Goal: Task Accomplishment & Management: Complete application form

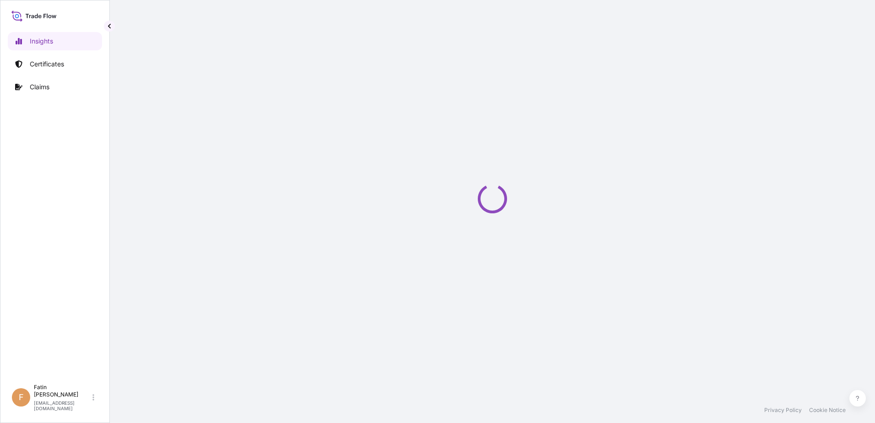
select select "2025"
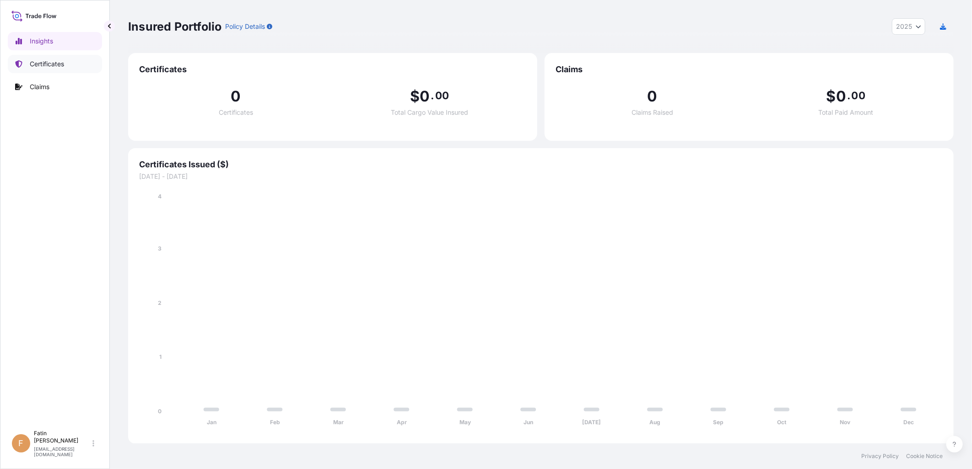
click at [49, 65] on p "Certificates" at bounding box center [47, 63] width 34 height 9
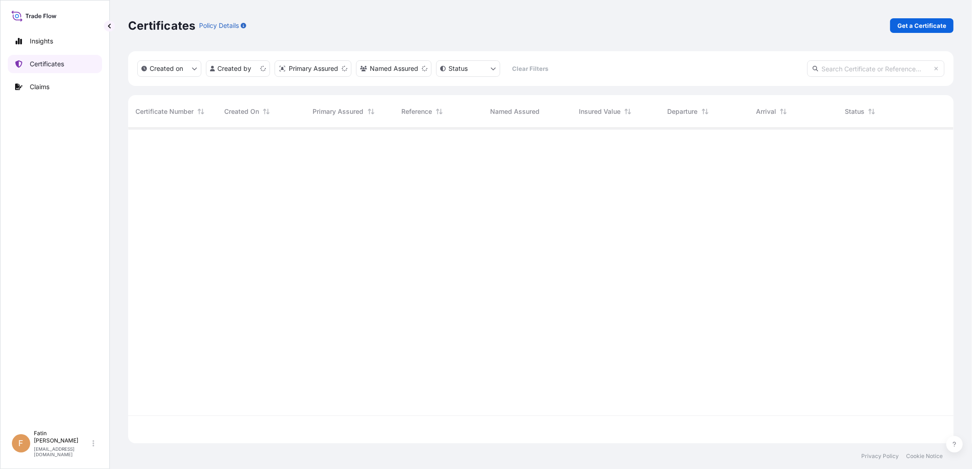
scroll to position [313, 818]
click at [874, 26] on p "Get a Certificate" at bounding box center [921, 25] width 49 height 9
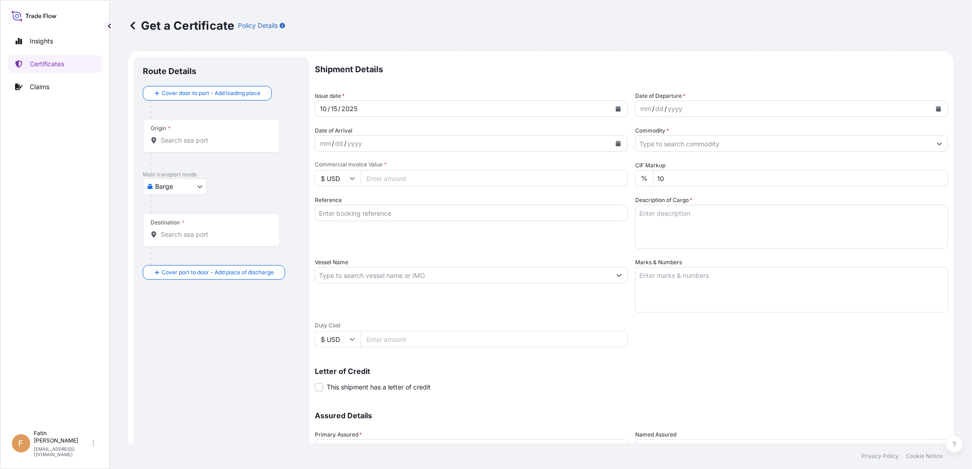
click at [170, 190] on body "Insights Certificates Claims F Fatin Japridin [EMAIL_ADDRESS][DOMAIN_NAME] Get …" at bounding box center [486, 234] width 972 height 469
click at [171, 291] on span "Ocean Vessel" at bounding box center [180, 292] width 41 height 9
select select "Ocean Vessel"
click at [192, 149] on div "Origin *" at bounding box center [211, 140] width 137 height 34
click at [192, 149] on input "Origin *" at bounding box center [215, 144] width 108 height 9
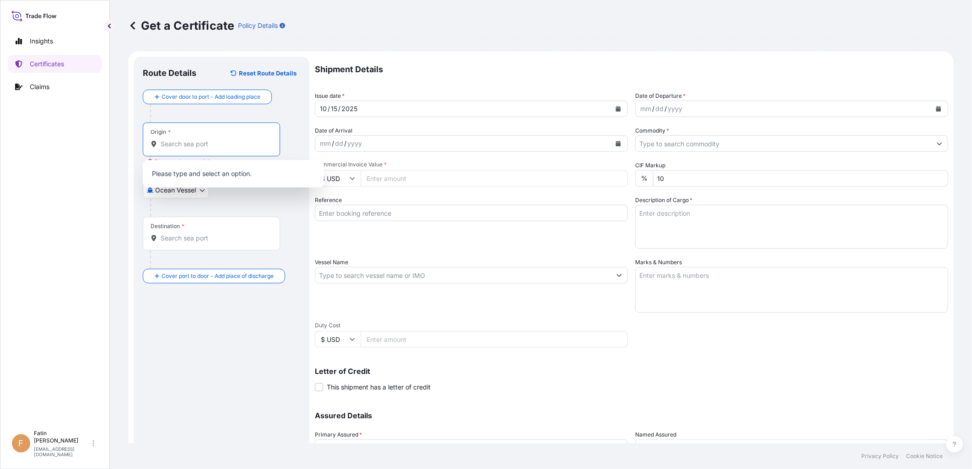
click at [213, 145] on input "Origin * Please select an origin" at bounding box center [215, 144] width 108 height 9
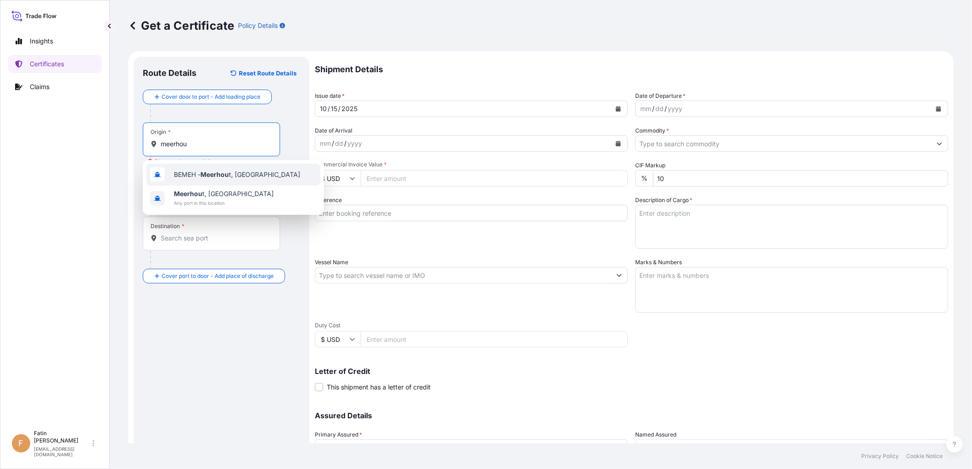
click at [240, 176] on span "BEMEH - Meerhou t, [GEOGRAPHIC_DATA]" at bounding box center [237, 174] width 126 height 9
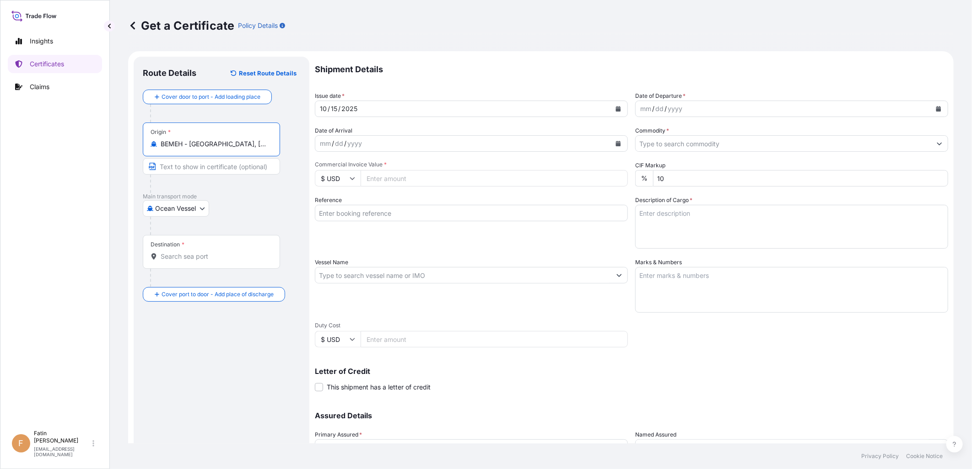
type input "BEMEH - [GEOGRAPHIC_DATA], [GEOGRAPHIC_DATA]"
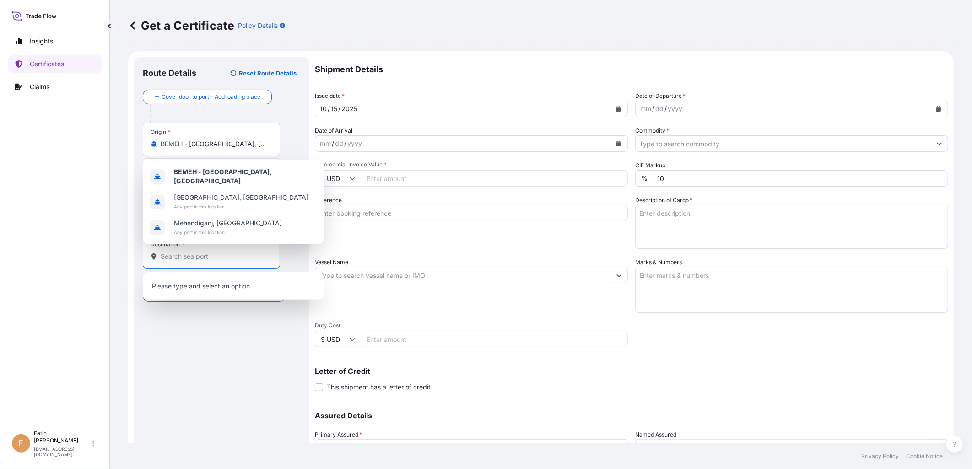
click at [215, 257] on input "Destination *" at bounding box center [215, 256] width 108 height 9
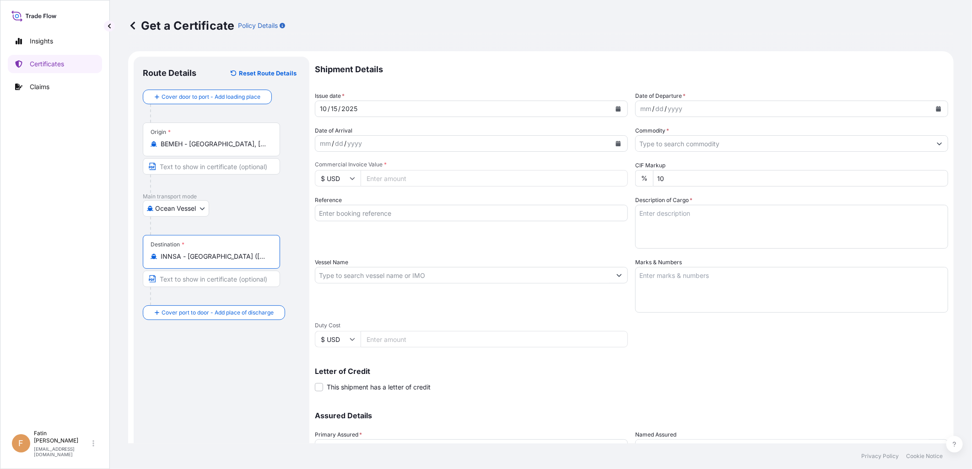
type input "INNSA - [GEOGRAPHIC_DATA] ([PERSON_NAME]), [GEOGRAPHIC_DATA]"
click at [874, 108] on icon "Calendar" at bounding box center [938, 108] width 5 height 5
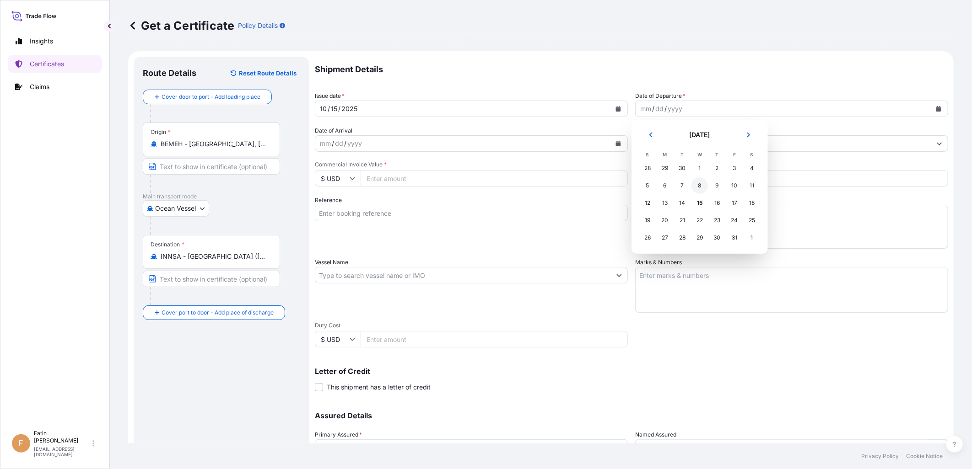
click at [700, 183] on div "8" at bounding box center [699, 186] width 16 height 16
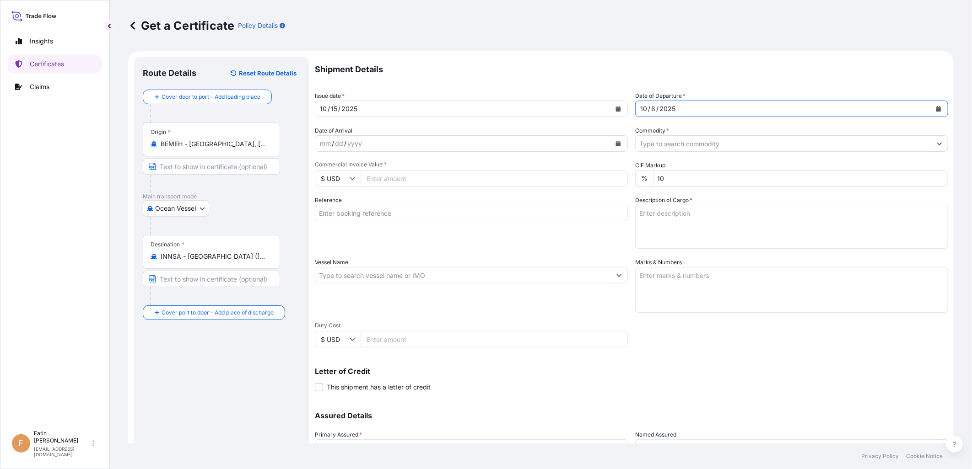
click at [812, 143] on input "Commodity *" at bounding box center [783, 143] width 296 height 16
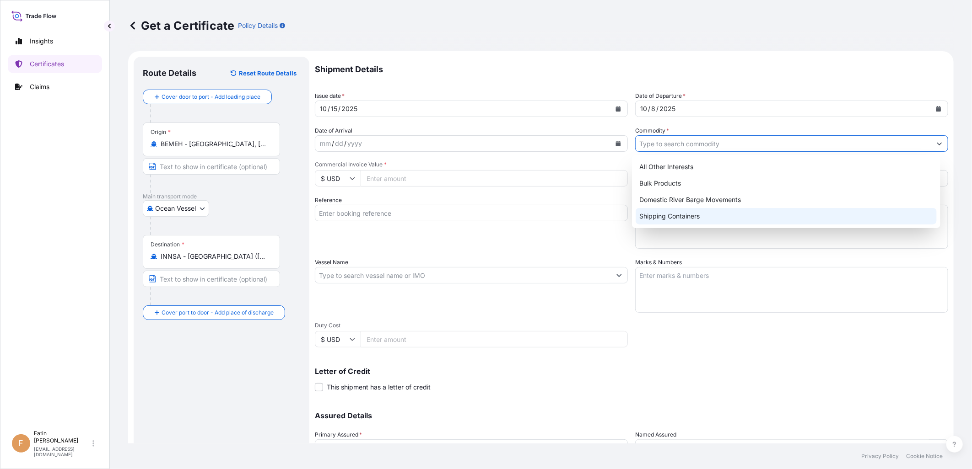
click at [676, 217] on div "Shipping Containers" at bounding box center [785, 216] width 301 height 16
type input "Shipping Containers"
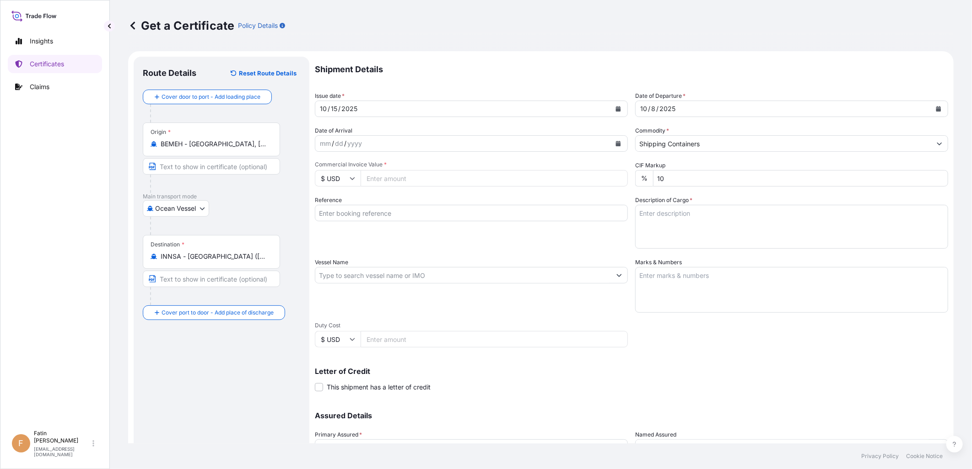
click at [342, 178] on input "$ USD" at bounding box center [338, 178] width 46 height 16
click at [335, 204] on div "€ EUR" at bounding box center [337, 203] width 38 height 17
type input "€ EUR"
click at [414, 174] on input "Commercial Invoice Value *" at bounding box center [493, 178] width 267 height 16
type input "36000.00"
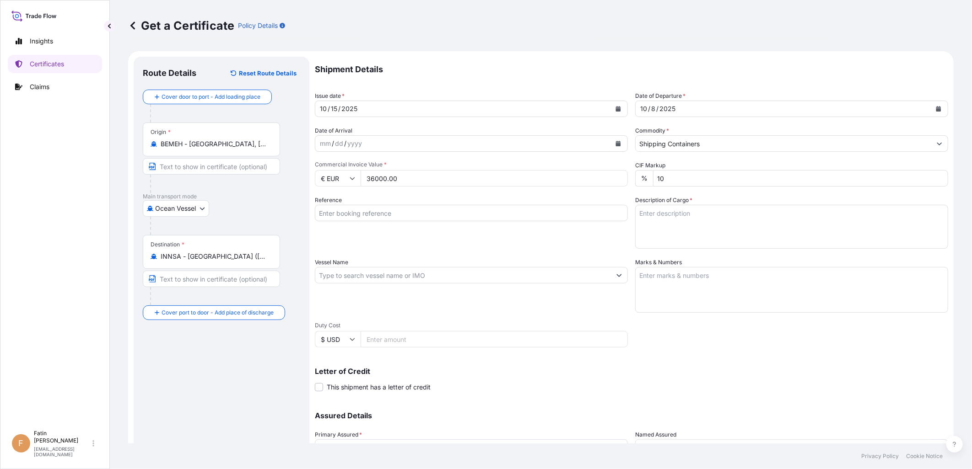
click at [419, 213] on input "Reference" at bounding box center [471, 213] width 313 height 16
paste input "B000235652"
type input "B000235652"
click at [528, 236] on div "Reference B000235652" at bounding box center [471, 222] width 313 height 53
click at [837, 215] on textarea "Description of Cargo *" at bounding box center [791, 227] width 313 height 44
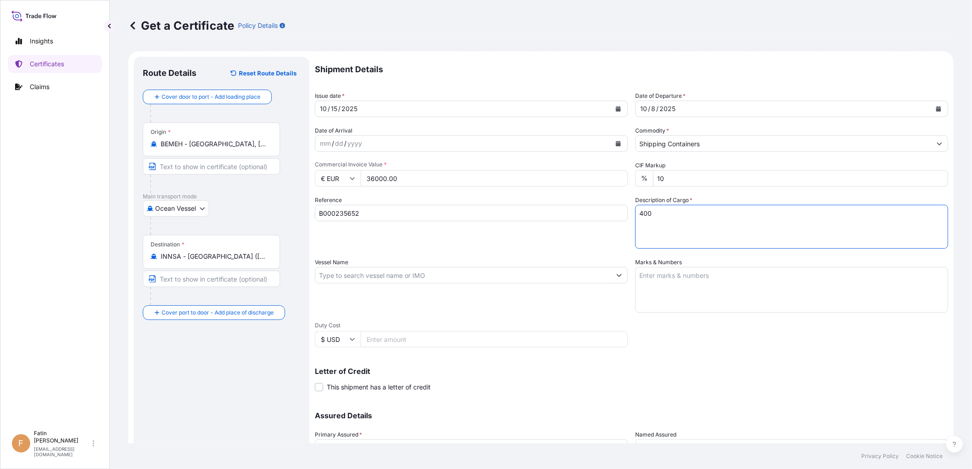
paste textarea "BAG LOADED ONTO 10 PALLETS LOADED INTO 1 40' CONTAINER(S) ESTANE(R) 58887 NAT 0…"
click at [767, 237] on textarea "400 BAGS LOADED ONTO 10 PALLETS LOADED INTO 1 40' CONTAINER(S) ESTANE(R) 58887 …" at bounding box center [791, 227] width 313 height 44
paste textarea "10,320.0000"
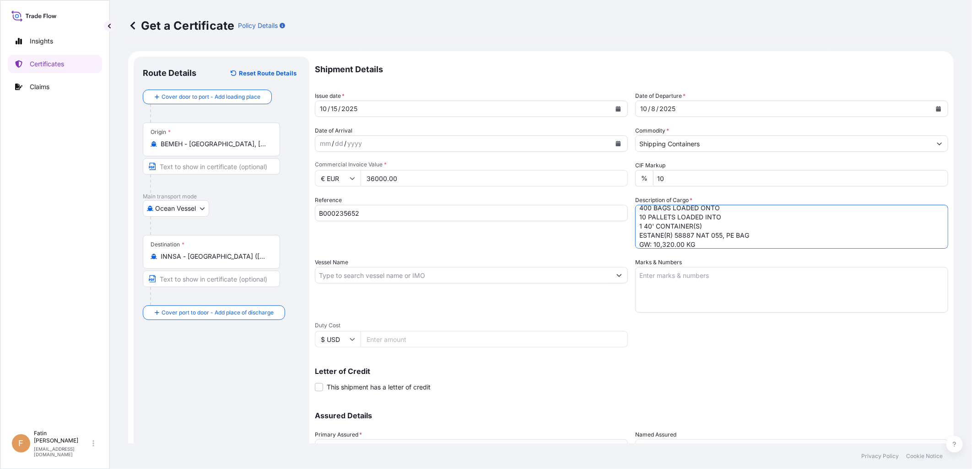
scroll to position [15, 0]
click at [647, 241] on textarea "400 BAGS LOADED ONTO 10 PALLETS LOADED INTO 1 40' CONTAINER(S) ESTANE(R) 58887 …" at bounding box center [791, 227] width 313 height 44
paste textarea "10,000.0000"
type textarea "400 BAGS LOADED ONTO 10 PALLETS LOADED INTO 1 40' CONTAINER(S) ESTANE(R) 58887 …"
click at [489, 276] on input "Vessel Name" at bounding box center [463, 275] width 296 height 16
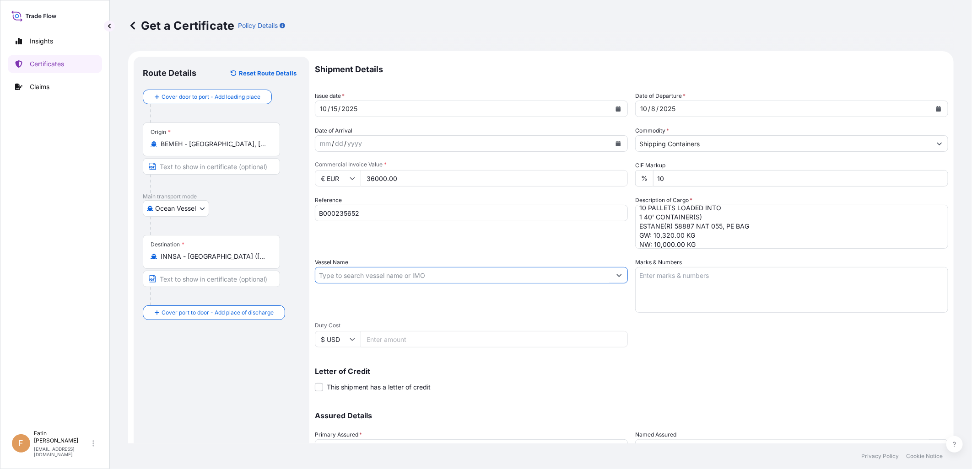
paste input "MSC AAYA"
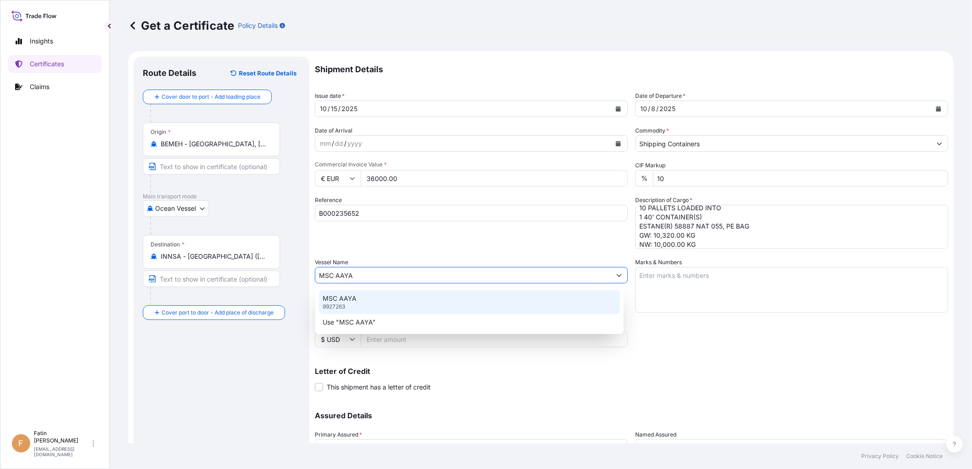
click at [417, 301] on div "MSC AAYA 9927263" at bounding box center [469, 303] width 301 height 24
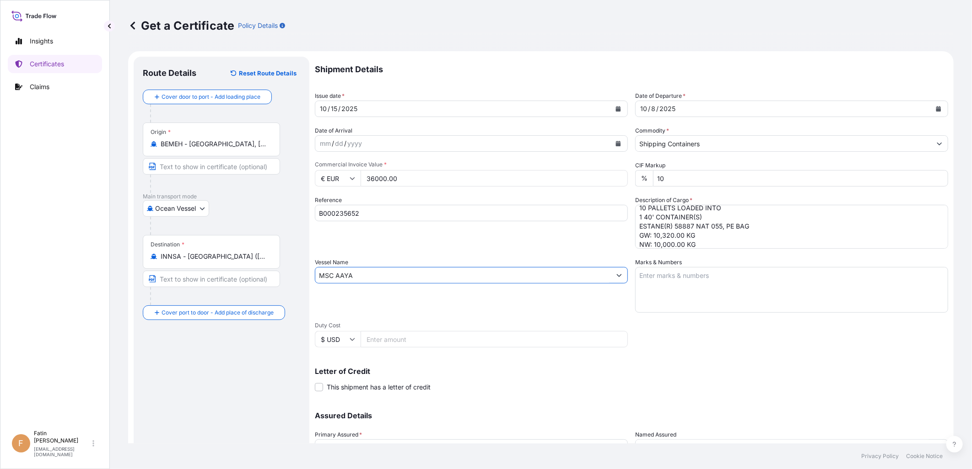
type input "MSC AAYA"
click at [541, 303] on div "Vessel Name MSC AAYA" at bounding box center [471, 285] width 313 height 55
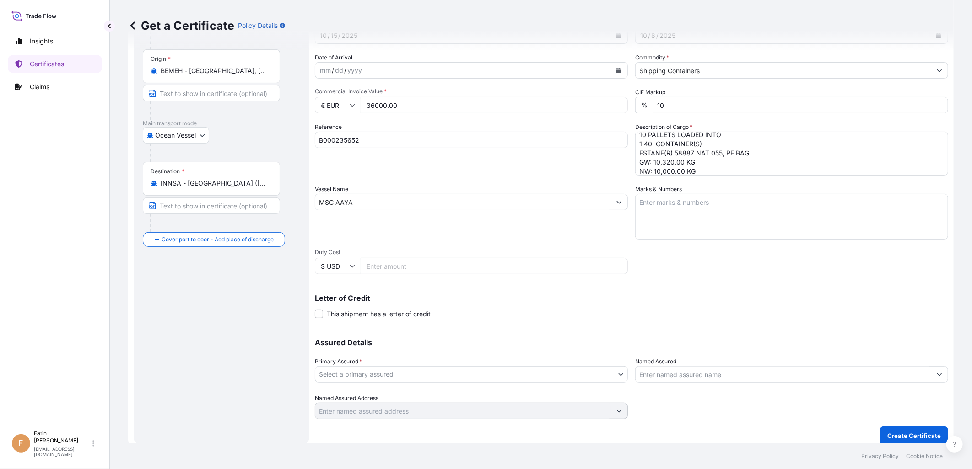
scroll to position [79, 0]
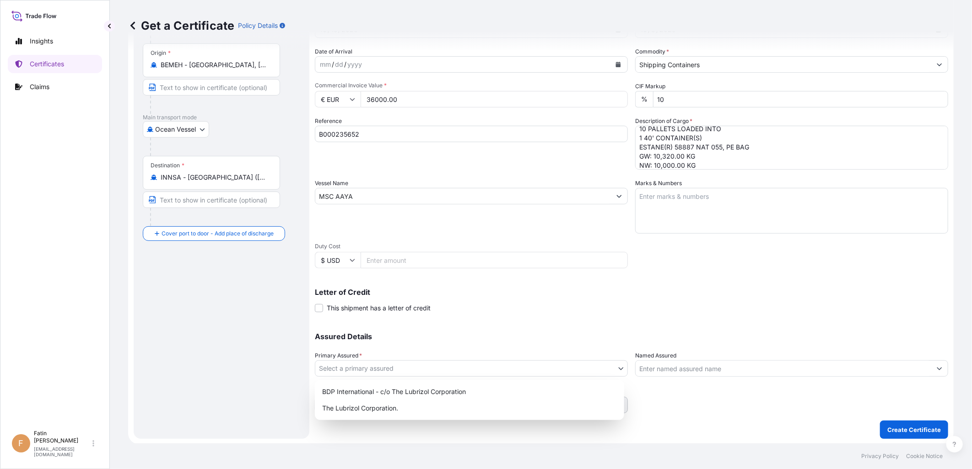
click at [543, 368] on body "2 options available. Insights Certificates Claims F Fatin Japridin [EMAIL_ADDRE…" at bounding box center [486, 234] width 972 height 469
click at [369, 406] on div "The Lubrizol Corporation." at bounding box center [469, 408] width 302 height 16
select select "32212"
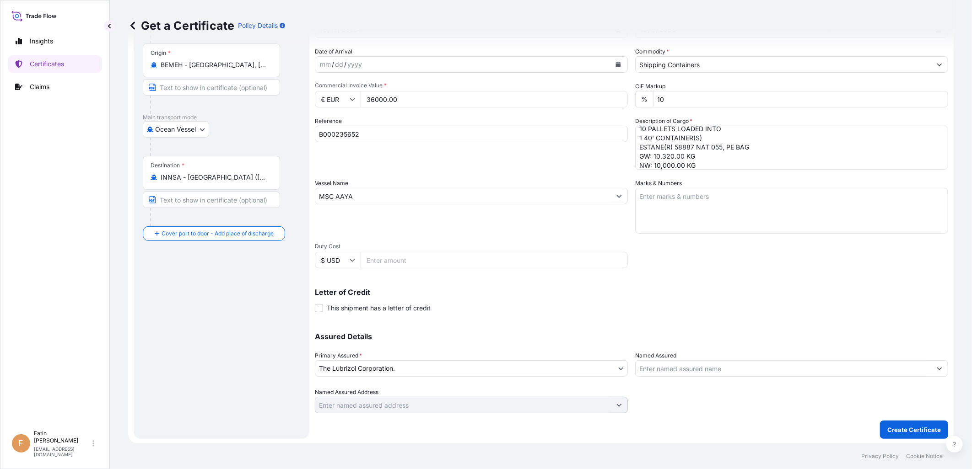
click at [662, 298] on div "Letter of Credit This shipment has a letter of credit Letter of credit * Letter…" at bounding box center [631, 301] width 633 height 24
click at [736, 366] on input "Named Assured" at bounding box center [783, 368] width 296 height 16
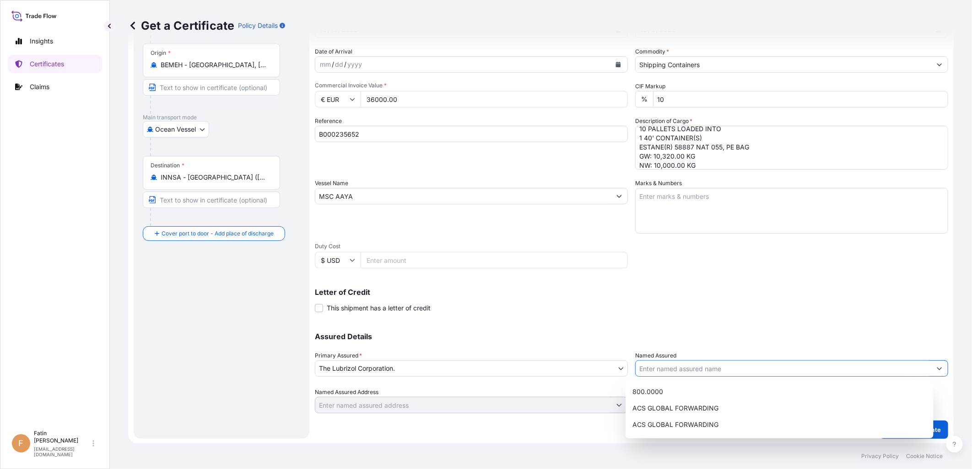
paste input "IMCD INDIA PVT LTD, M/S LP LOGSCIENCE LLP"
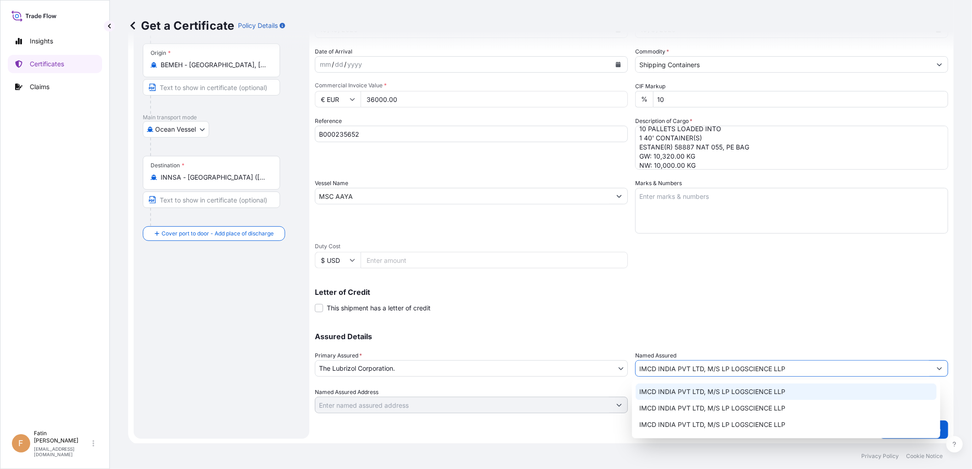
click at [753, 395] on span "IMCD INDIA PVT LTD, M/S LP LOGSCIENCE LLP" at bounding box center [712, 391] width 146 height 9
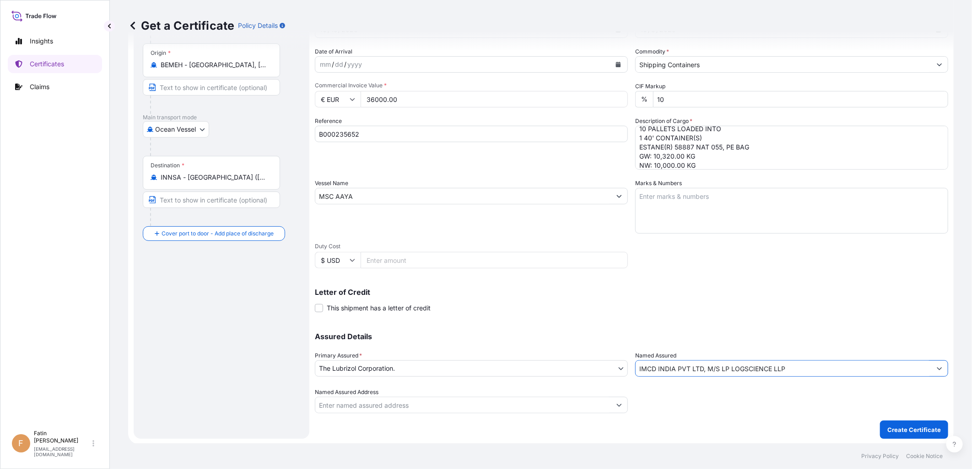
type input "IMCD INDIA PVT LTD, M/S LP LOGSCIENCE LLP"
click at [776, 321] on div "Shipment Details Issue date * [DATE] Date of Departure * [DATE] Date of Arrival…" at bounding box center [631, 196] width 633 height 436
click at [874, 422] on p "Create Certificate" at bounding box center [914, 429] width 54 height 9
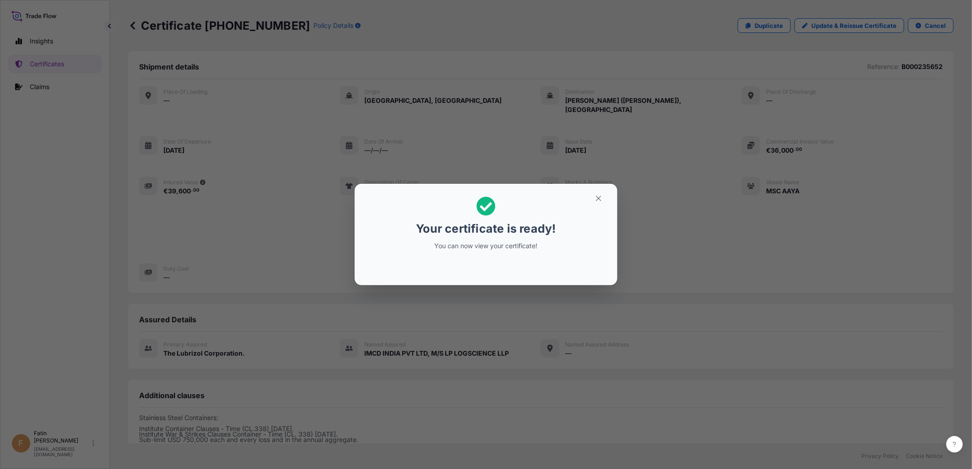
drag, startPoint x: 588, startPoint y: 215, endPoint x: 588, endPoint y: 209, distance: 6.4
click at [588, 212] on h2 "Your certificate is ready! You can now view your certificate!" at bounding box center [486, 223] width 248 height 65
click at [598, 201] on icon "button" at bounding box center [598, 198] width 8 height 8
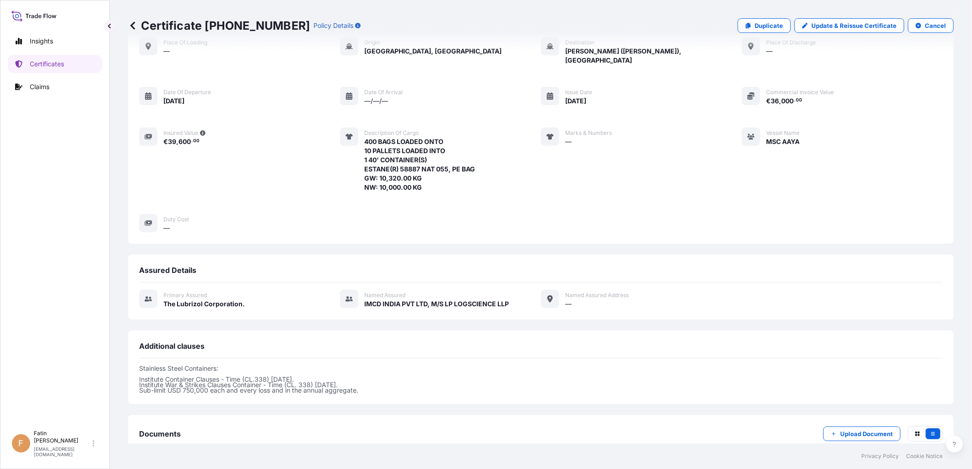
scroll to position [156, 0]
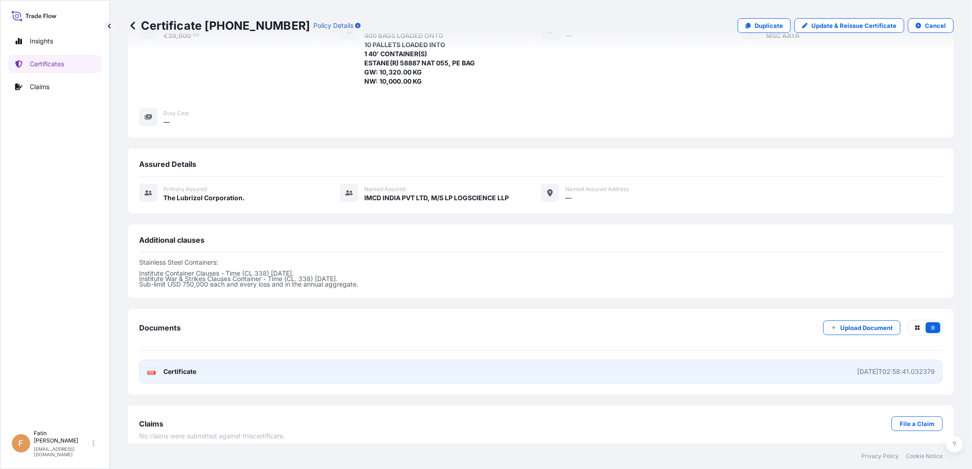
click at [767, 360] on link "PDF Certificate [DATE]T02:58:41.032379" at bounding box center [540, 372] width 803 height 24
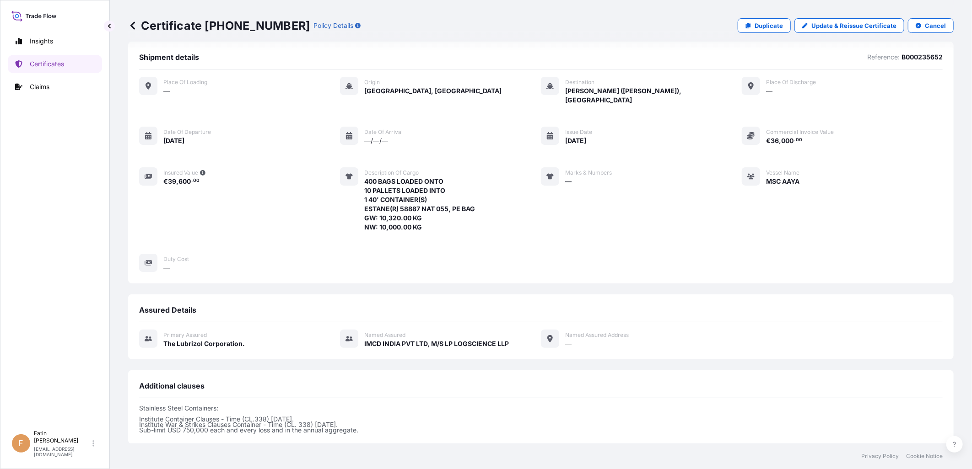
scroll to position [0, 0]
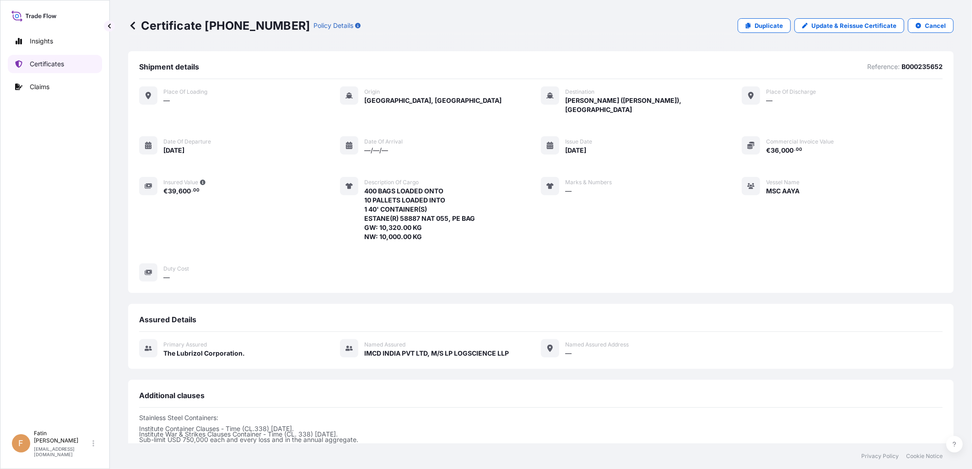
click at [46, 65] on p "Certificates" at bounding box center [47, 63] width 34 height 9
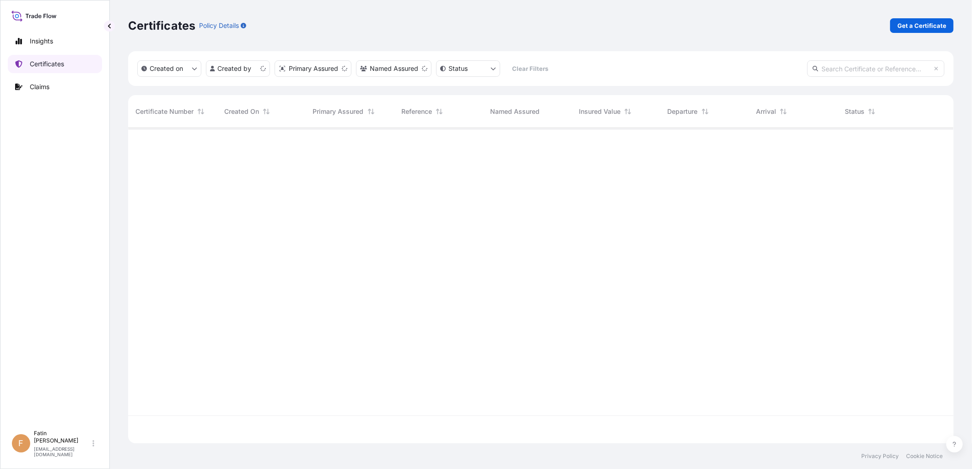
scroll to position [313, 818]
click at [874, 25] on p "Get a Certificate" at bounding box center [921, 25] width 49 height 9
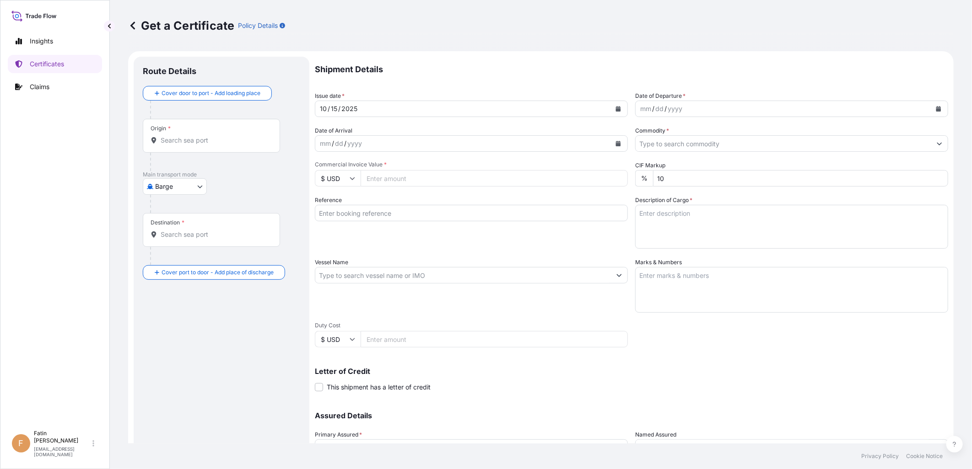
click at [181, 186] on body "Insights Certificates Claims F Fatin Japridin [EMAIL_ADDRESS][DOMAIN_NAME] Get …" at bounding box center [486, 234] width 972 height 469
click at [178, 294] on span "Ocean Vessel" at bounding box center [180, 292] width 41 height 9
select select "Ocean Vessel"
click at [217, 147] on input "Origin *" at bounding box center [215, 144] width 108 height 9
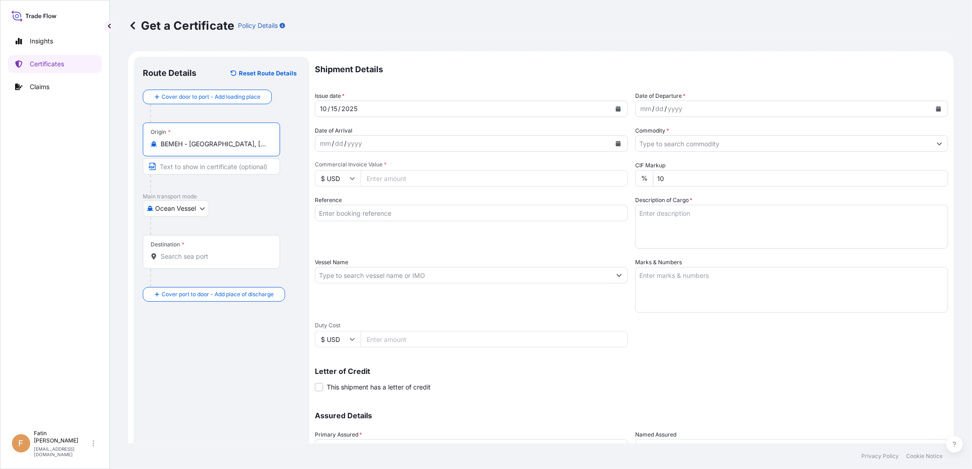
type input "BEMEH - [GEOGRAPHIC_DATA], [GEOGRAPHIC_DATA]"
click at [208, 250] on div "Destination *" at bounding box center [211, 252] width 137 height 34
click at [208, 252] on input "Destination *" at bounding box center [215, 256] width 108 height 9
type input "SAJED - [GEOGRAPHIC_DATA], [GEOGRAPHIC_DATA]"
click at [874, 111] on icon "Calendar" at bounding box center [938, 108] width 5 height 5
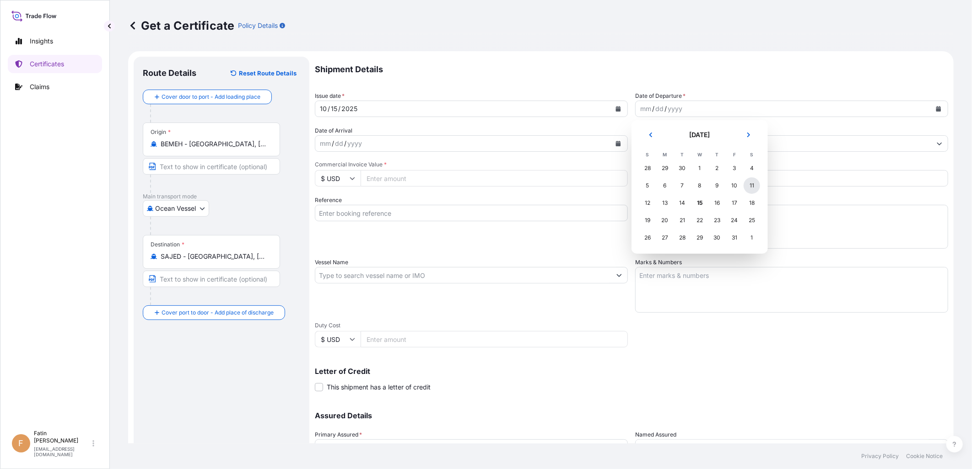
click at [753, 186] on div "11" at bounding box center [751, 186] width 16 height 16
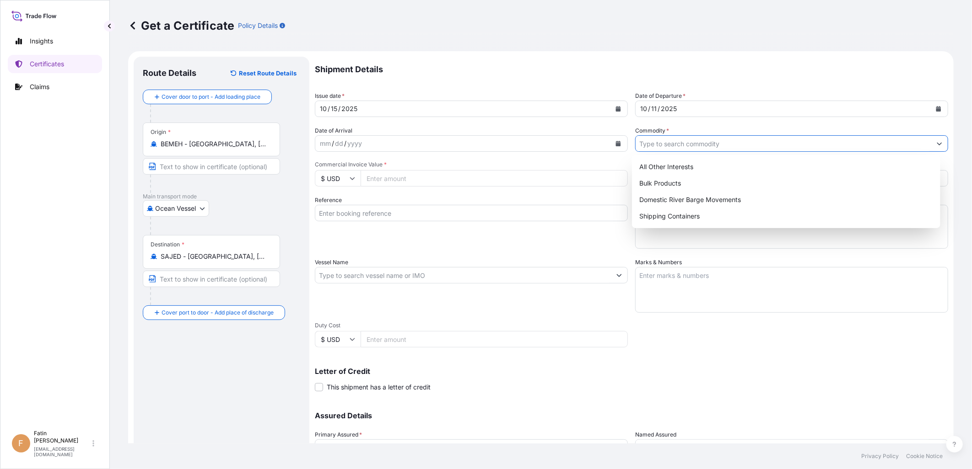
click at [717, 145] on input "Commodity *" at bounding box center [783, 143] width 296 height 16
click at [651, 214] on div "Shipping Containers" at bounding box center [785, 216] width 301 height 16
type input "Shipping Containers"
click at [424, 181] on input "Commercial Invoice Value *" at bounding box center [493, 178] width 267 height 16
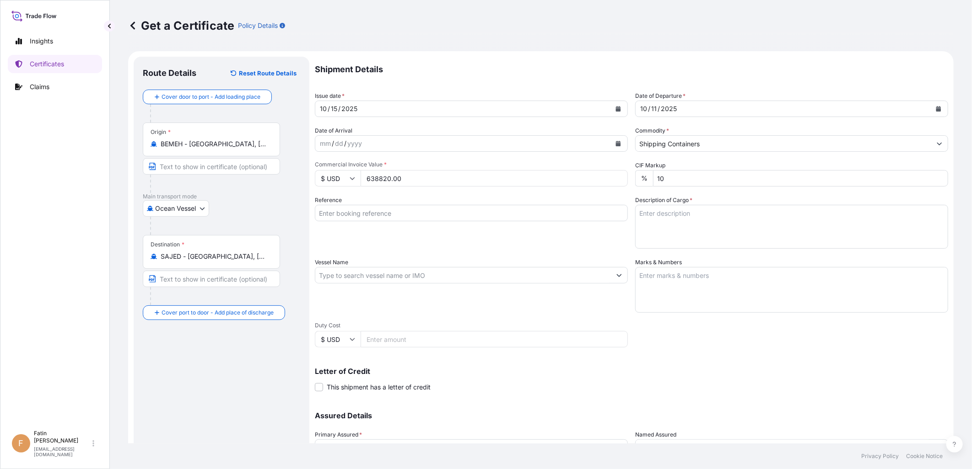
type input "638820.00"
click at [390, 212] on input "Reference" at bounding box center [471, 213] width 313 height 16
paste input "B000233885"
type input "B000233885"
click at [724, 214] on textarea "Description of Cargo *" at bounding box center [791, 227] width 313 height 44
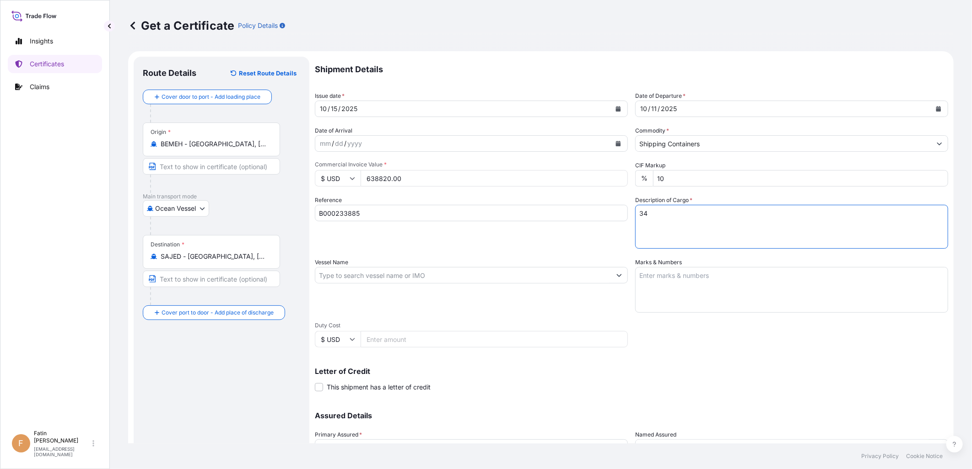
paste textarea "BOX LOADED ONTO 34 PALLETS LOADED INTO 1 40' HIGH CUBE CONTAINER CHLORINATED PO…"
click at [797, 234] on textarea "34 BOX LOADED ONTO 34 PALLETS LOADED INTO 1 40' HIGH CUBE CONTAINER CHLORINATED…" at bounding box center [791, 227] width 313 height 44
paste textarea "25,126.0000"
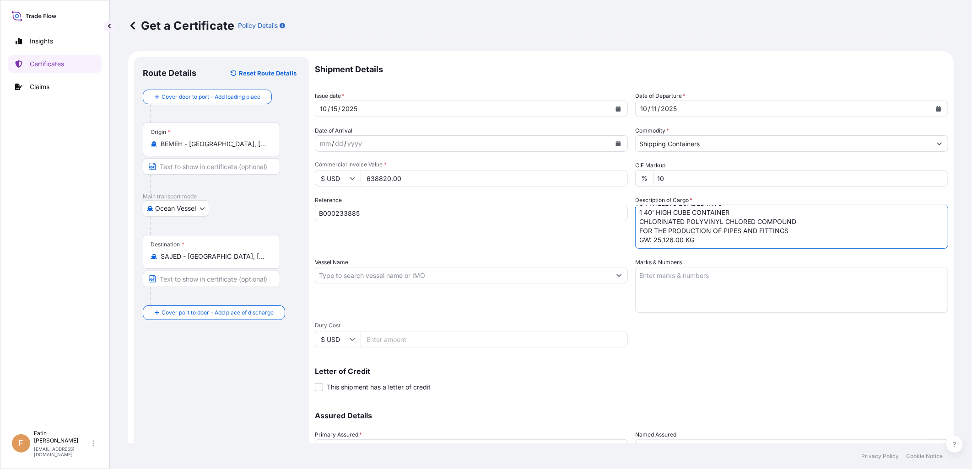
click at [677, 240] on textarea "34 BOX LOADED ONTO 34 PALLETS LOADED INTO 1 40' HIGH CUBE CONTAINER CHLORINATED…" at bounding box center [791, 227] width 313 height 44
paste textarea "23,800.0000"
type textarea "34 BOX LOADED ONTO 34 PALLETS LOADED INTO 1 40' HIGH CUBE CONTAINER CHLORINATED…"
drag, startPoint x: 409, startPoint y: 174, endPoint x: 327, endPoint y: 172, distance: 82.4
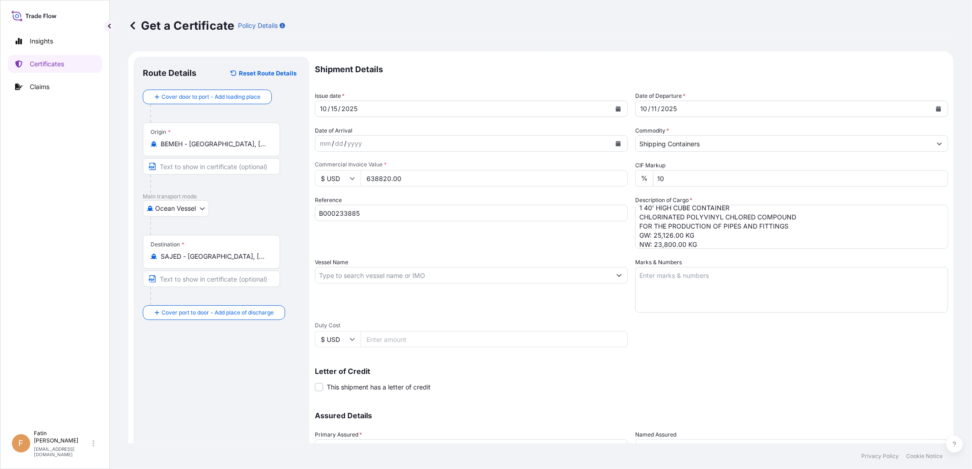
click at [327, 172] on div "$ USD 638820.00" at bounding box center [471, 178] width 313 height 16
paste input "4284"
type input "42840.00"
click at [733, 348] on div "Shipment Details Issue date * [DATE] Date of Departure * [DATE] Date of Arrival…" at bounding box center [631, 275] width 633 height 436
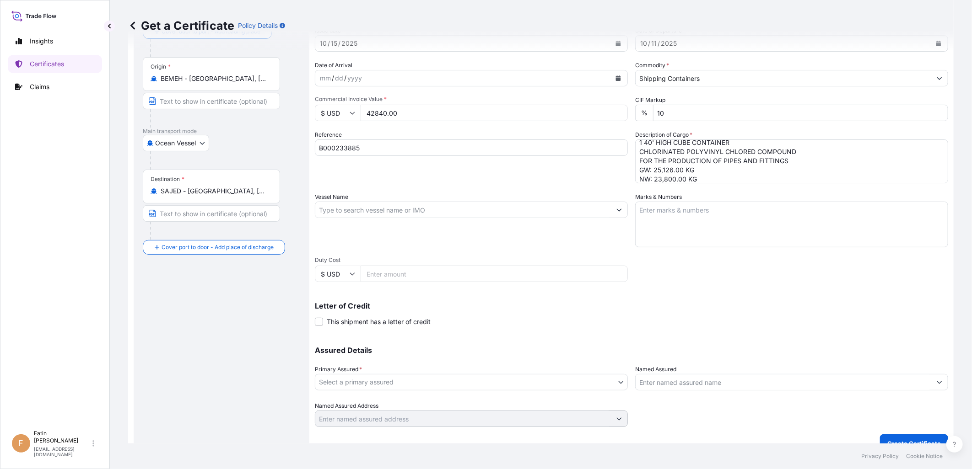
scroll to position [79, 0]
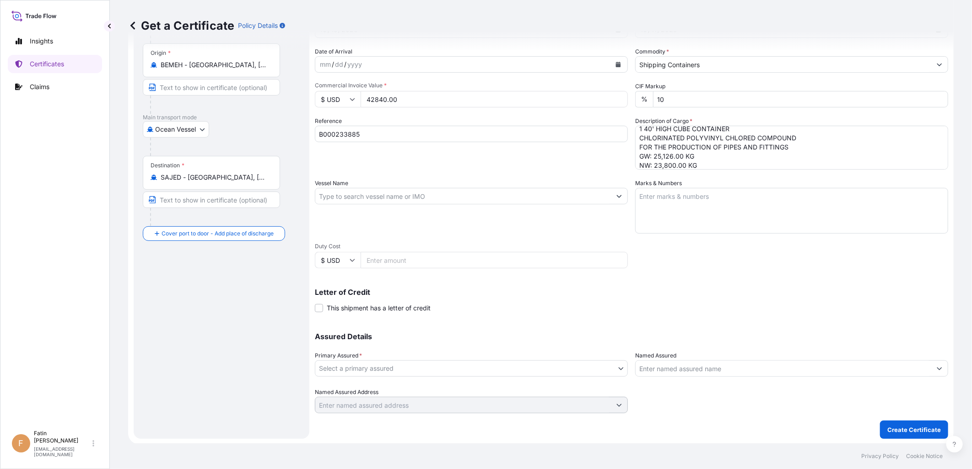
click at [559, 364] on body "Insights Certificates Claims F Fatin Japridin [EMAIL_ADDRESS][DOMAIN_NAME] Get …" at bounding box center [486, 234] width 972 height 469
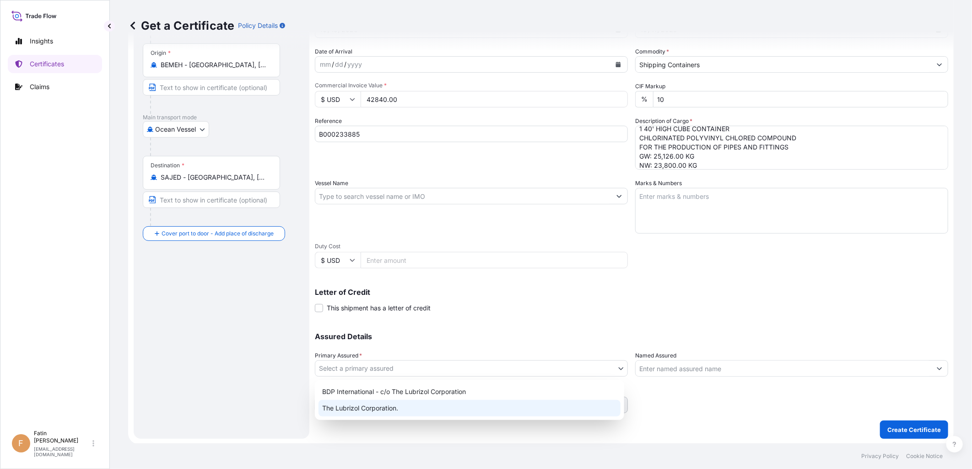
click at [386, 410] on div "The Lubrizol Corporation." at bounding box center [469, 408] width 302 height 16
select select "32212"
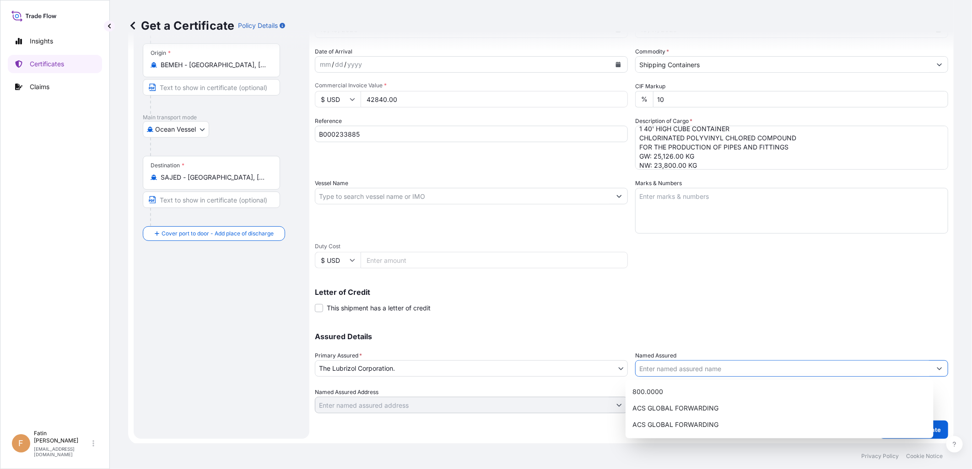
click at [672, 368] on input "Named Assured" at bounding box center [783, 368] width 296 height 16
paste input "NEW PRODUCTS INDUSTRIES CO LTD"
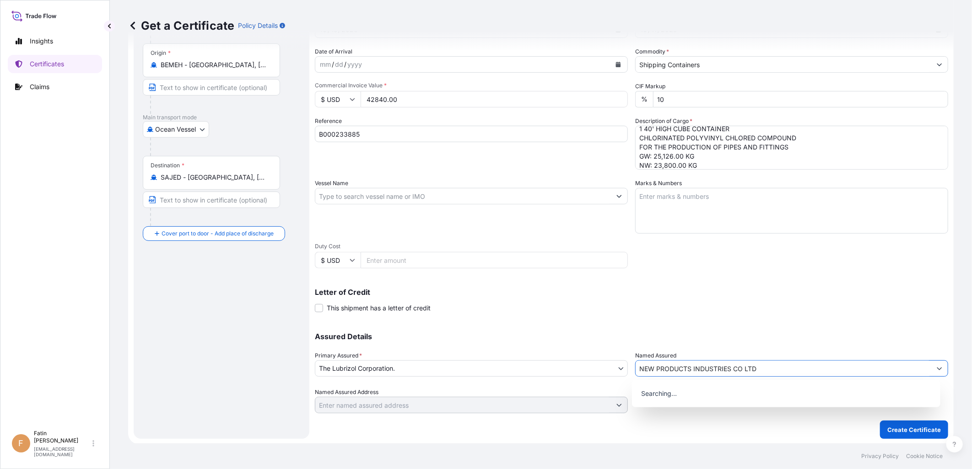
type input "NEW PRODUCTS INDUSTRIES CO LTD"
click at [714, 308] on div "Letter of Credit This shipment has a letter of credit Letter of credit * Letter…" at bounding box center [631, 301] width 633 height 24
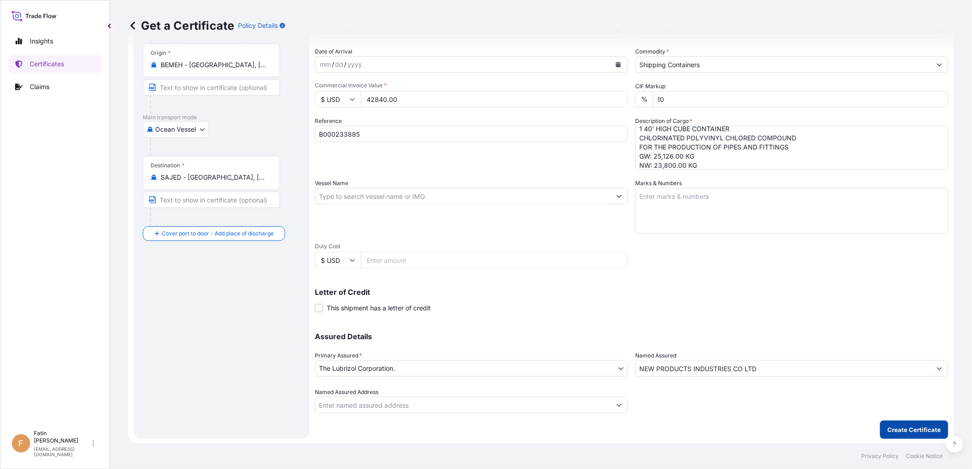
click at [874, 422] on p "Create Certificate" at bounding box center [914, 429] width 54 height 9
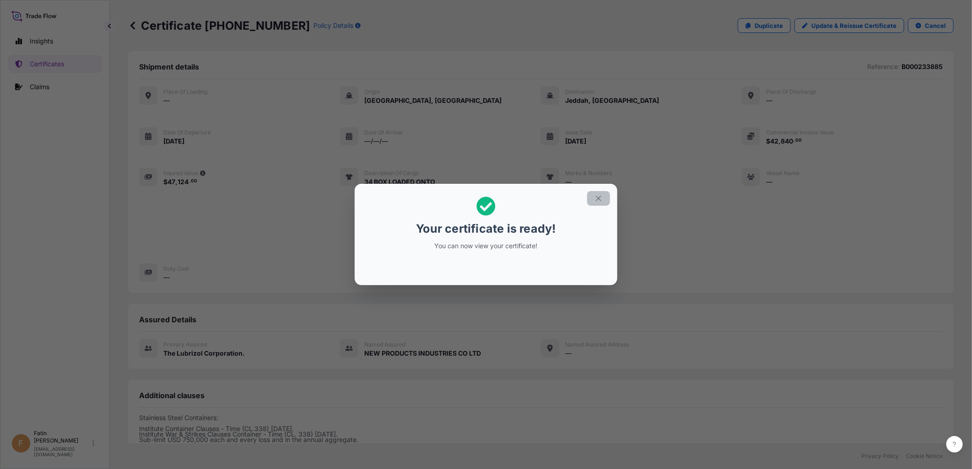
click at [597, 198] on icon "button" at bounding box center [598, 198] width 5 height 5
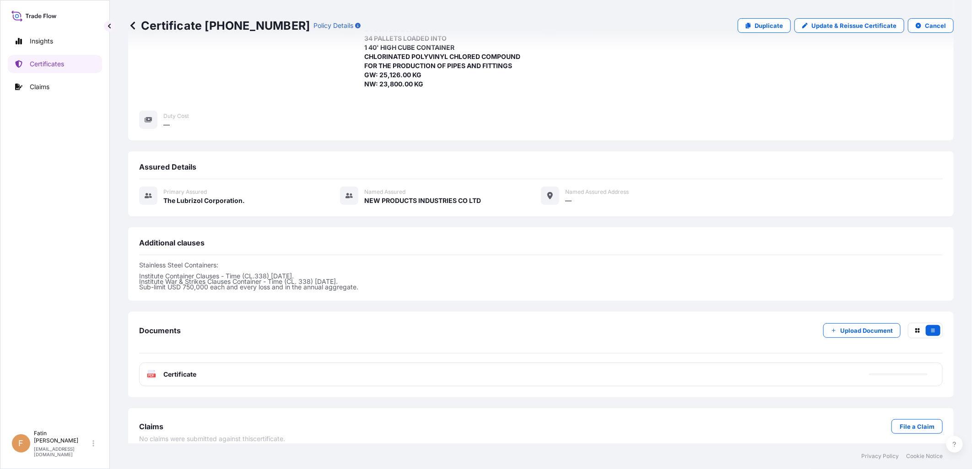
scroll to position [165, 0]
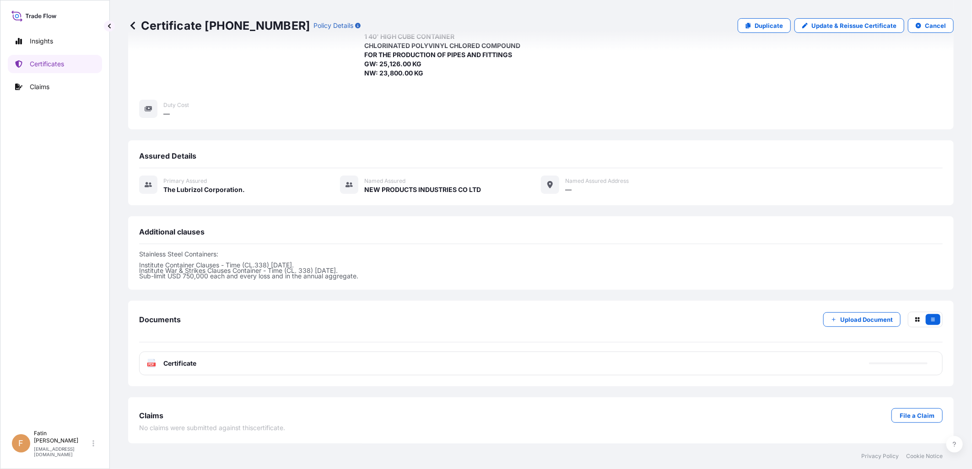
click at [561, 363] on div "PDF Certificate" at bounding box center [540, 364] width 803 height 24
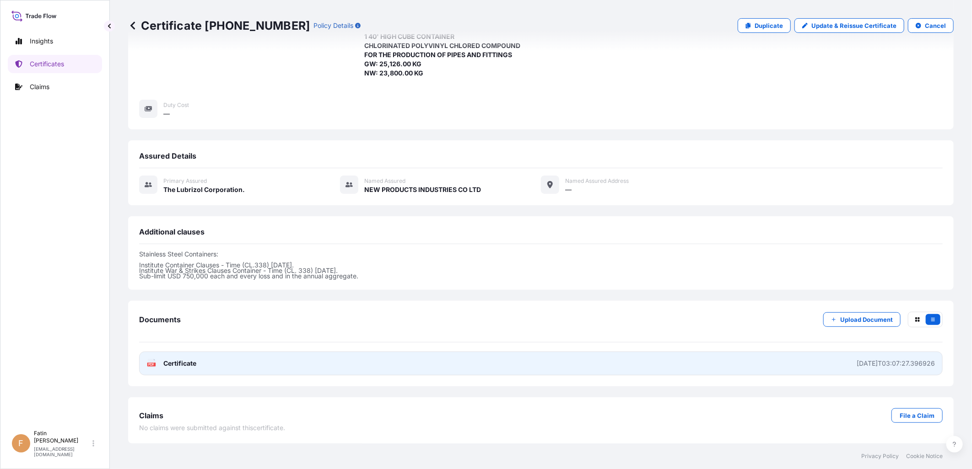
drag, startPoint x: 561, startPoint y: 363, endPoint x: 569, endPoint y: 365, distance: 7.5
click at [569, 365] on link "PDF Certificate [DATE]T03:07:27.396926" at bounding box center [540, 364] width 803 height 24
